Goal: Task Accomplishment & Management: Manage account settings

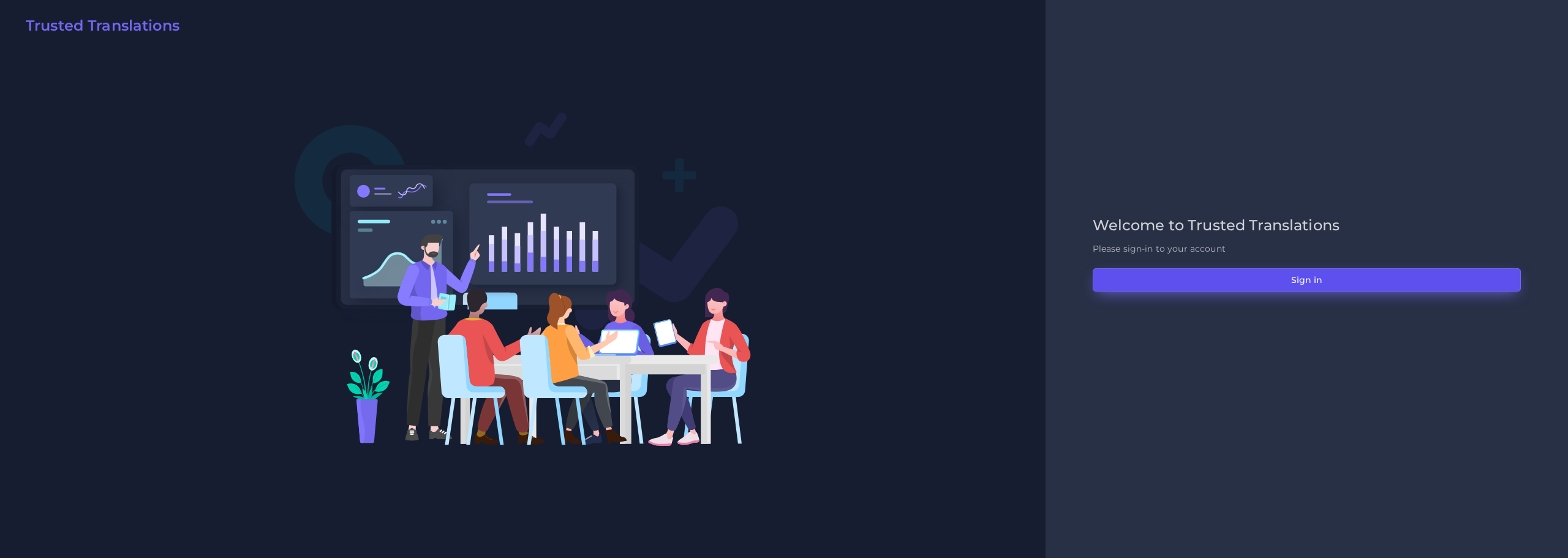
click at [1299, 283] on button "Sign in" at bounding box center [1307, 280] width 428 height 23
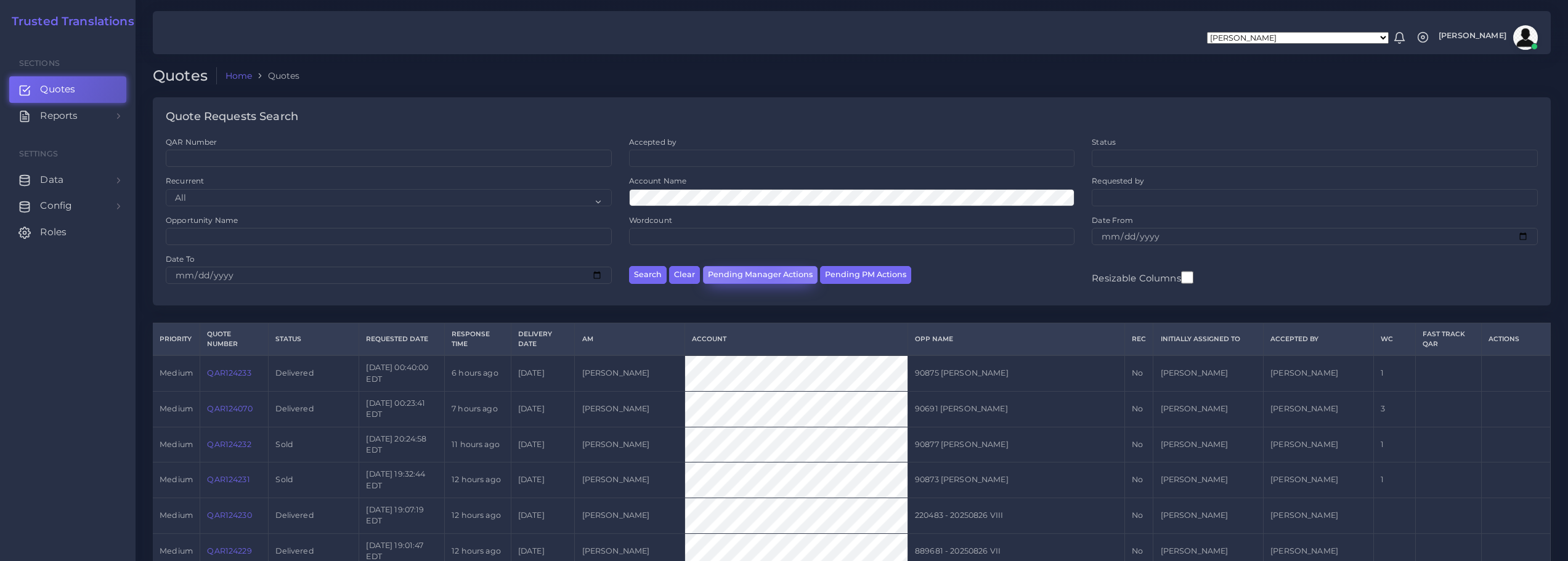
click at [768, 274] on button "Pending Manager Actions" at bounding box center [760, 275] width 115 height 18
select select "awaiting_manager_initial_review"
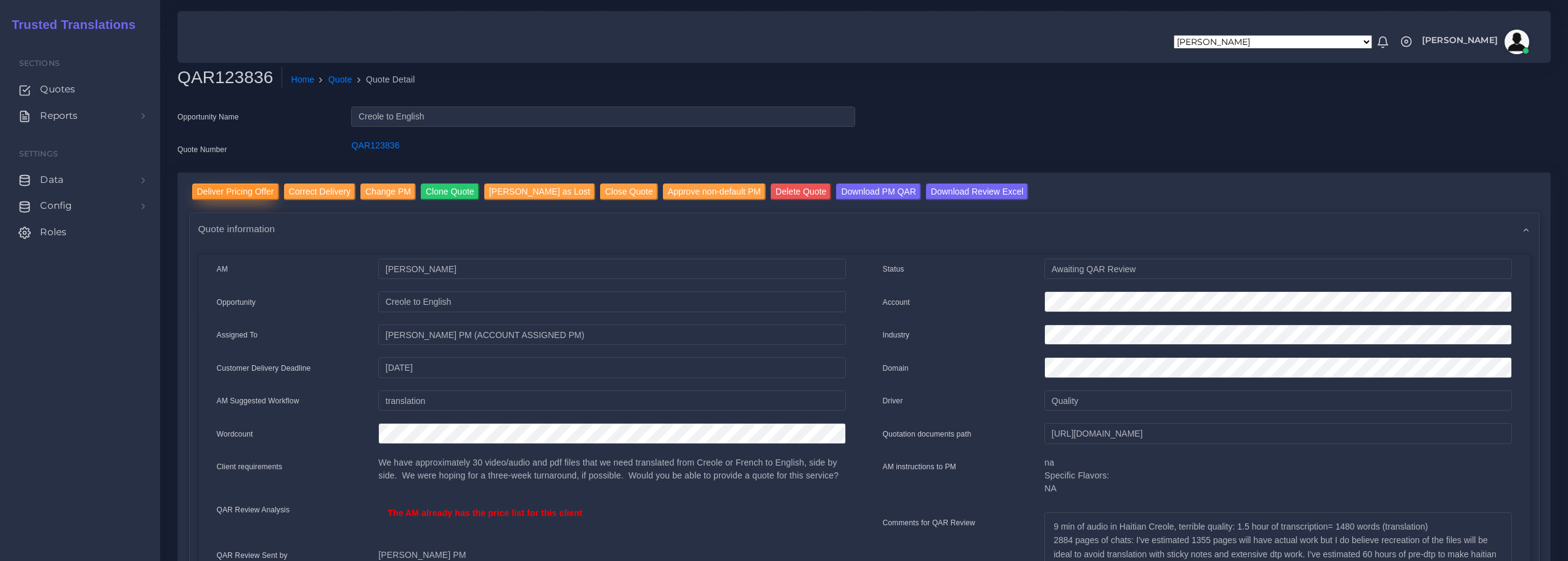
click at [240, 191] on input "Deliver Pricing Offer" at bounding box center [236, 192] width 87 height 17
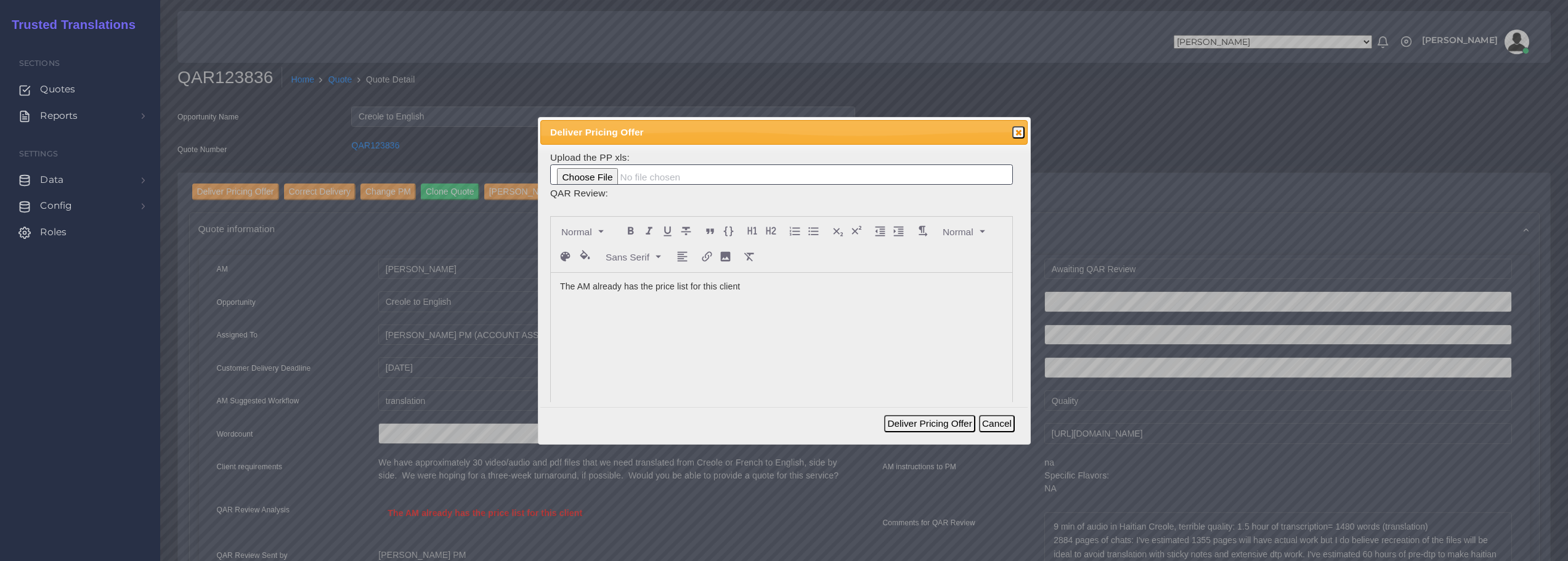
click at [776, 286] on p "The AM already has the price list for this client" at bounding box center [781, 286] width 443 height 13
click at [694, 300] on p "I believe this is just an update on word count." at bounding box center [781, 299] width 443 height 13
click at [817, 304] on p "I believe this is just an update on SOW regarding word count." at bounding box center [781, 299] width 443 height 13
click at [931, 418] on button "Deliver Pricing Offer" at bounding box center [930, 424] width 90 height 18
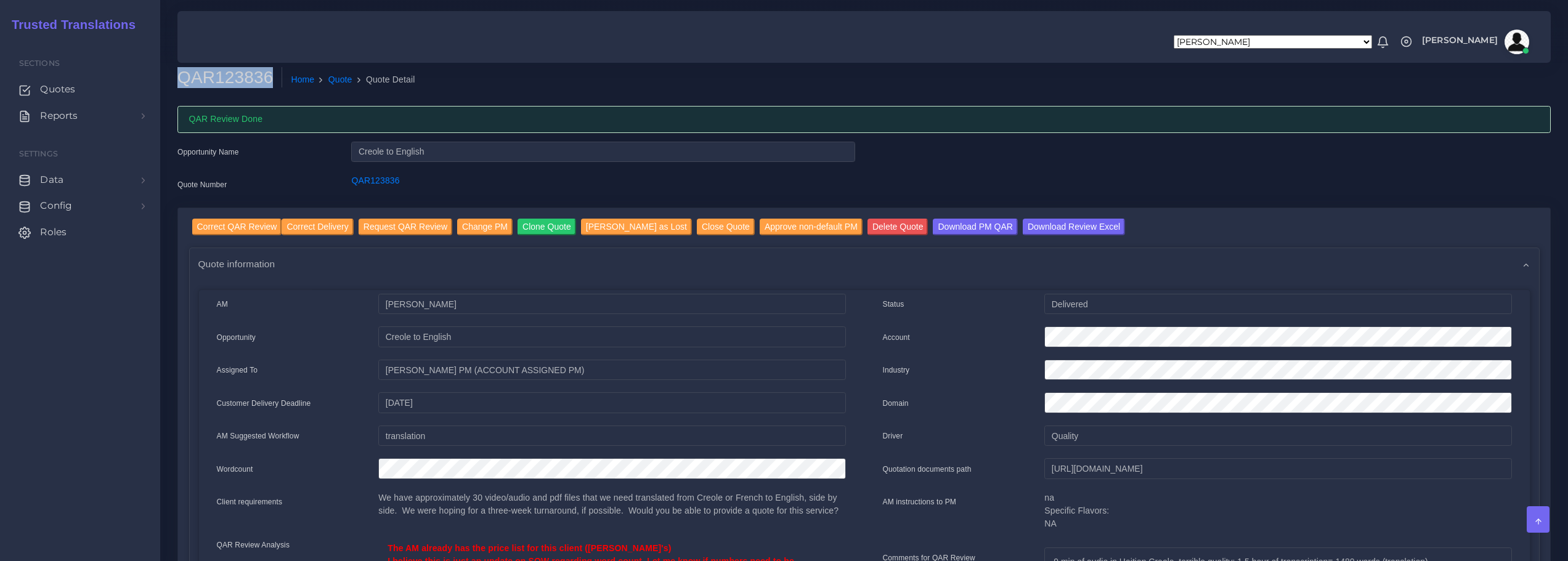
drag, startPoint x: 178, startPoint y: 77, endPoint x: 264, endPoint y: 79, distance: 86.0
click at [264, 79] on h2 "QAR123836" at bounding box center [230, 77] width 105 height 21
copy h2 "QAR123836"
